Goal: Information Seeking & Learning: Learn about a topic

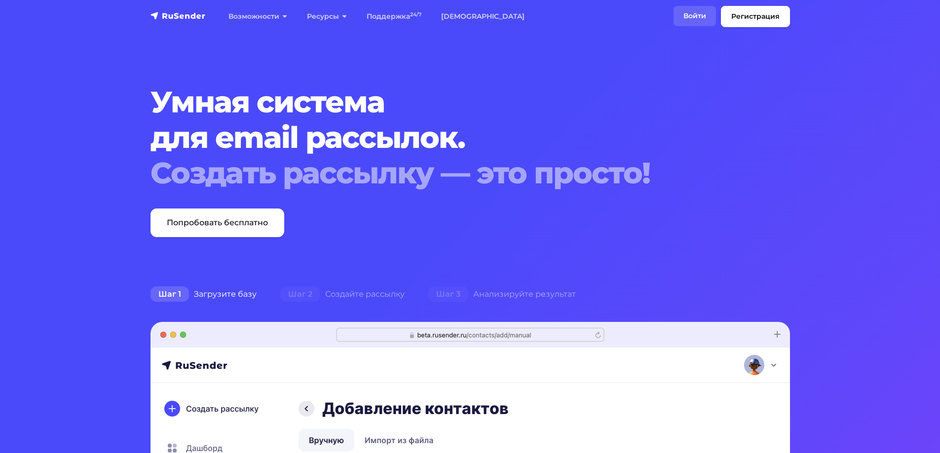
click at [700, 18] on link "Войти" at bounding box center [694, 16] width 42 height 20
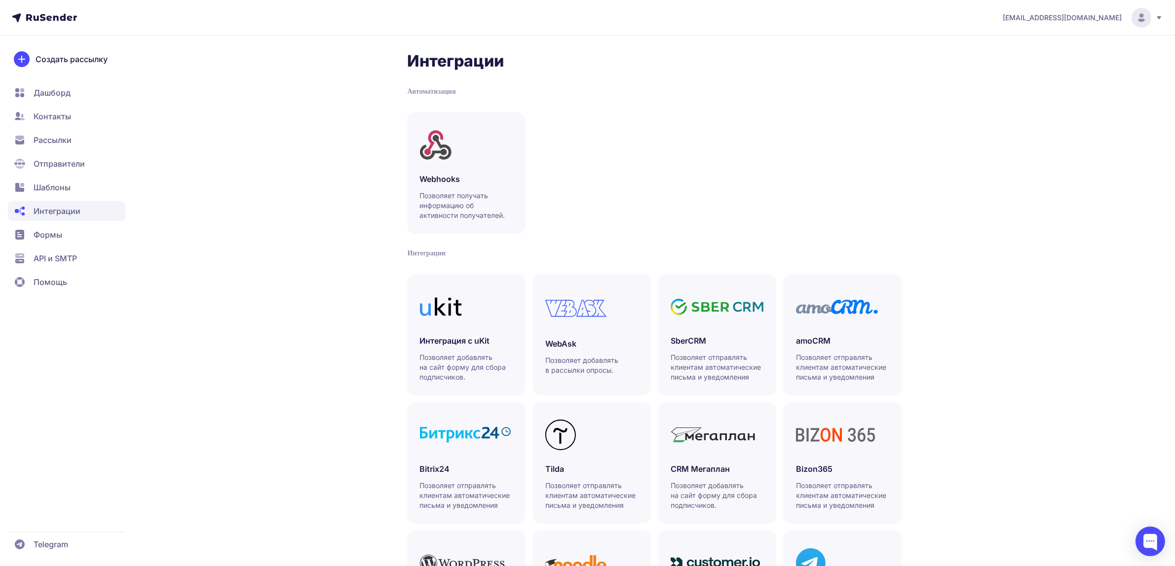
click at [89, 178] on span "Шаблоны" at bounding box center [66, 188] width 117 height 20
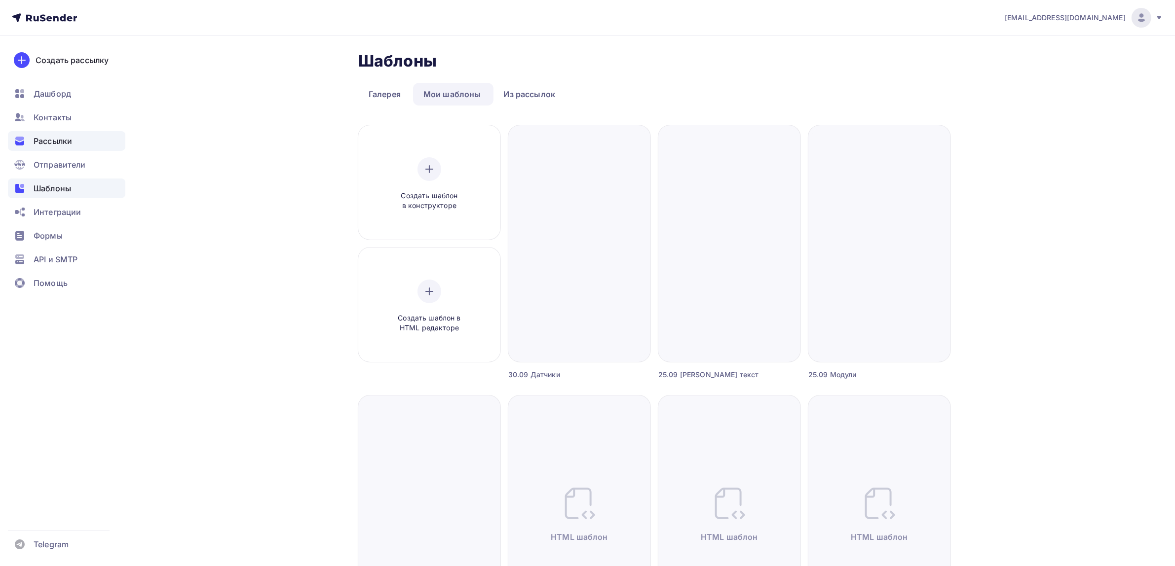
click at [74, 149] on div "Рассылки" at bounding box center [66, 141] width 117 height 20
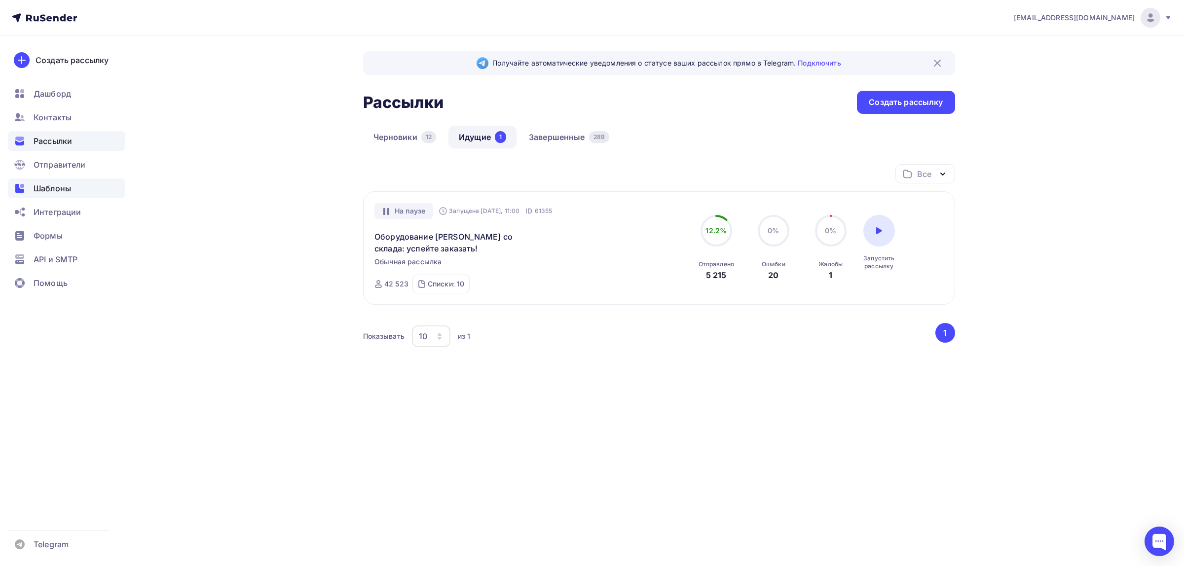
click at [48, 180] on div "Шаблоны" at bounding box center [66, 189] width 117 height 20
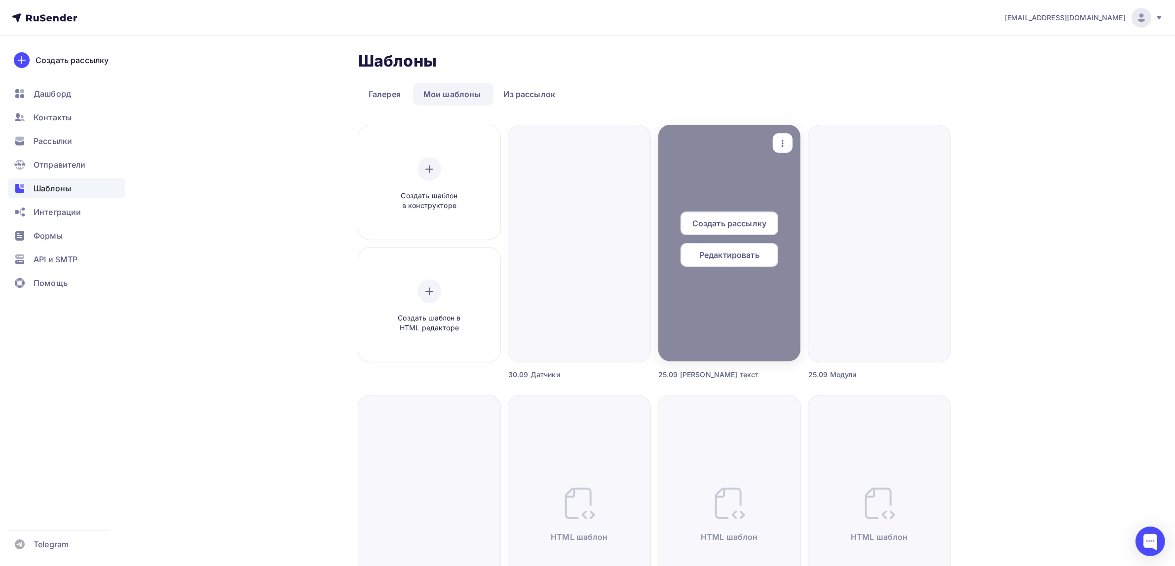
click at [779, 144] on icon "button" at bounding box center [782, 144] width 12 height 12
click at [798, 183] on link "Предпросмотр" at bounding box center [828, 192] width 99 height 20
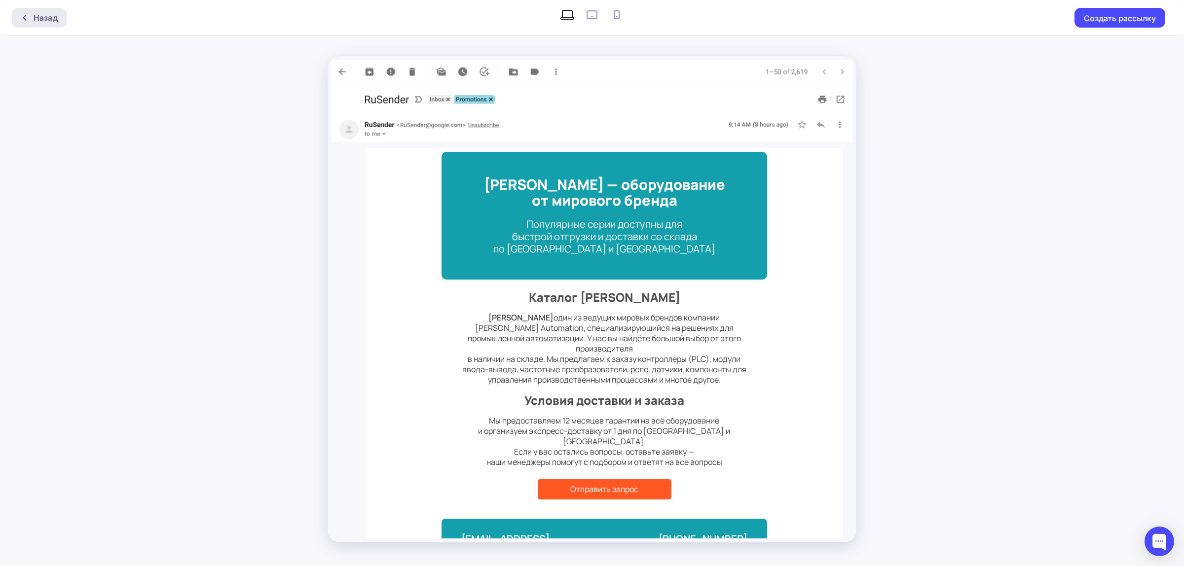
click at [55, 10] on div "Назад" at bounding box center [39, 18] width 55 height 20
